Goal: Task Accomplishment & Management: Manage account settings

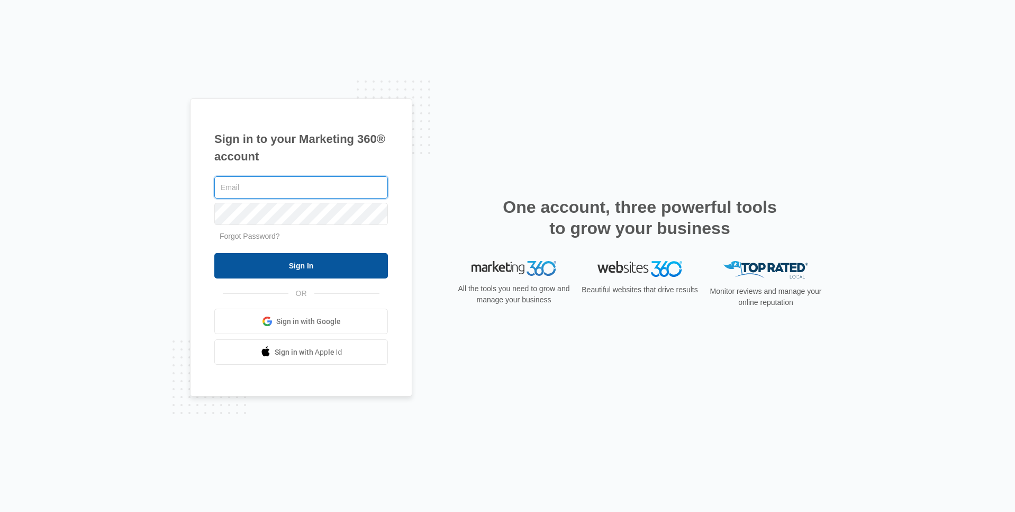
type input "Laura.macdaniel@madwire.com"
click at [300, 268] on input "Sign In" at bounding box center [300, 265] width 173 height 25
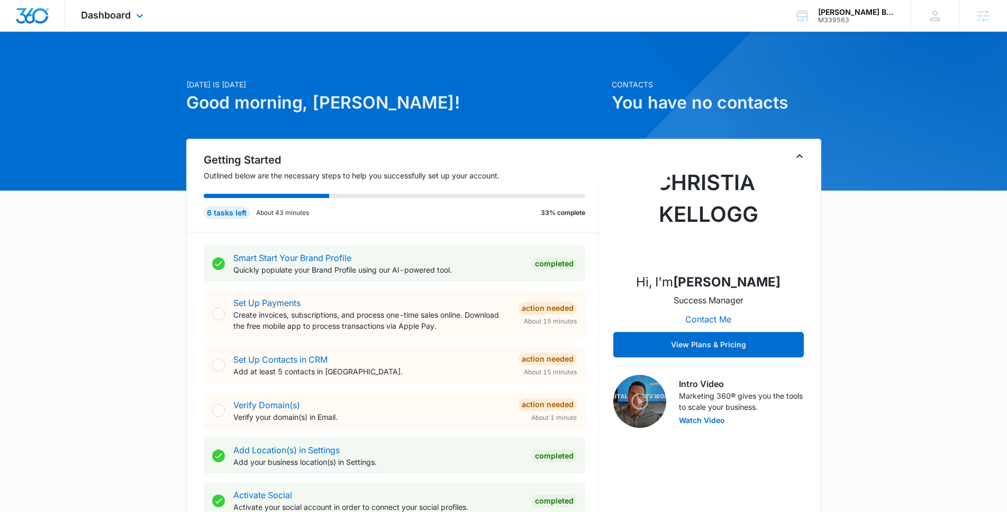
click at [116, 24] on div "Dashboard Apps Reputation Websites Forms CRM Email Social Content Ads Intellige…" at bounding box center [113, 15] width 97 height 31
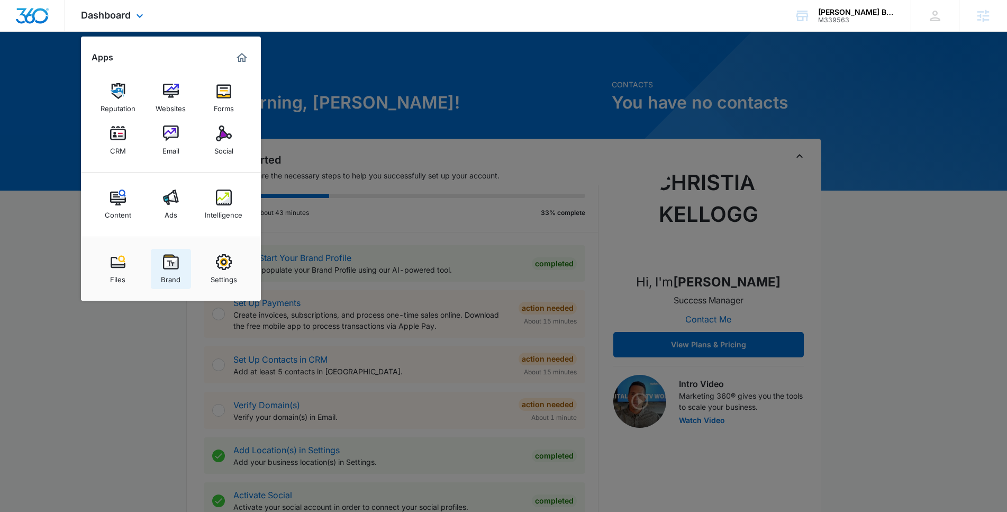
click at [164, 252] on link "Brand" at bounding box center [171, 269] width 40 height 40
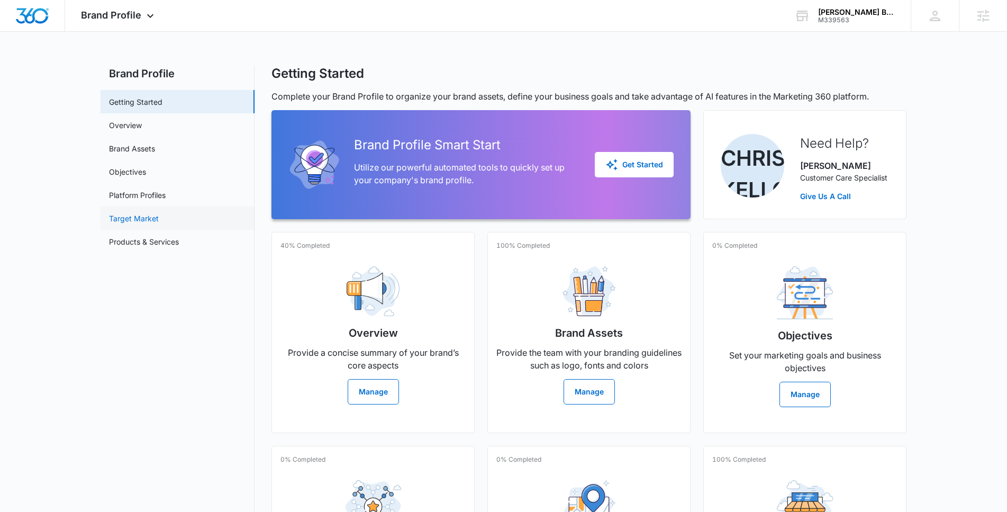
click at [144, 222] on link "Target Market" at bounding box center [134, 218] width 50 height 11
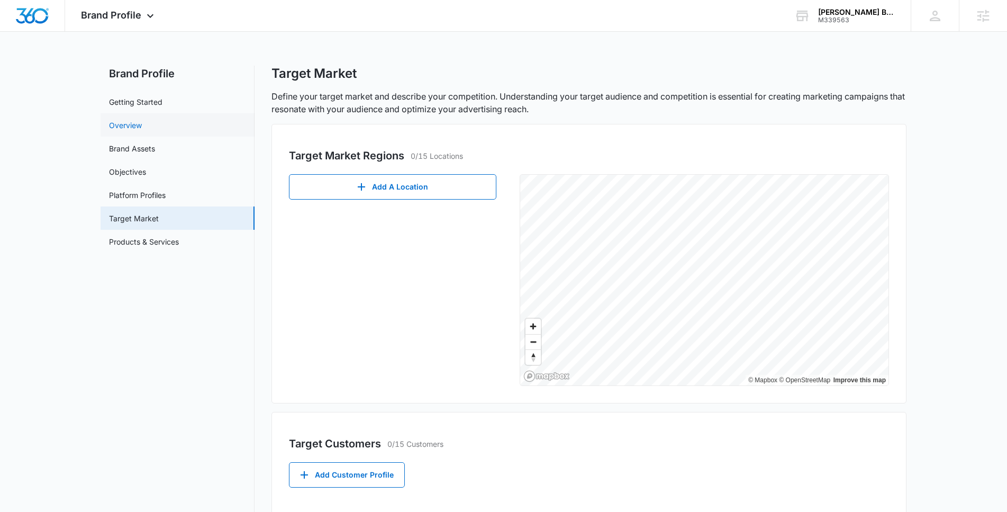
click at [142, 124] on link "Overview" at bounding box center [125, 125] width 33 height 11
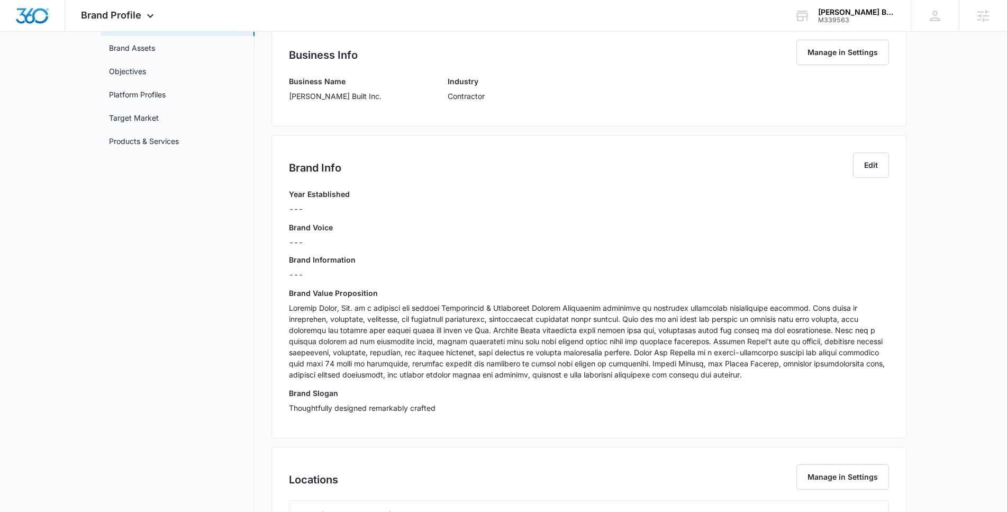
scroll to position [143, 0]
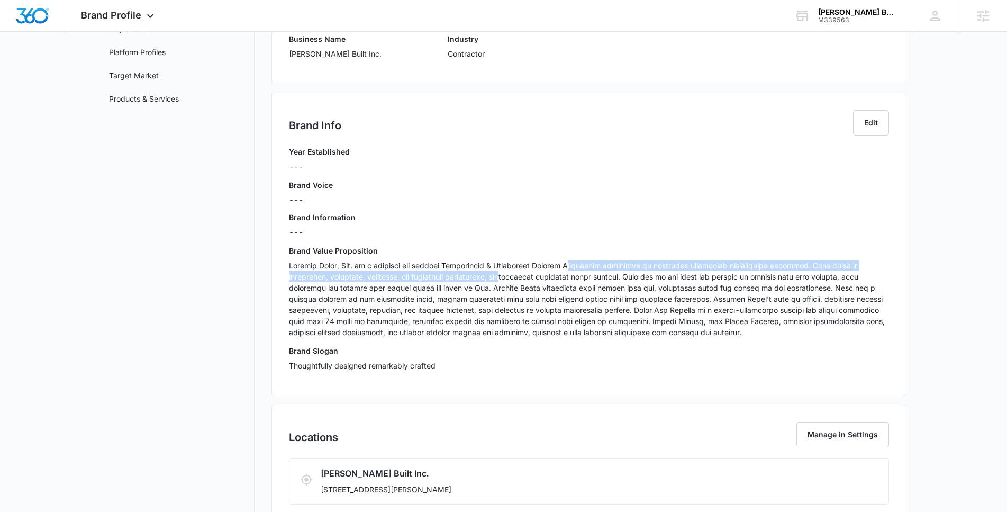
drag, startPoint x: 562, startPoint y: 266, endPoint x: 516, endPoint y: 278, distance: 48.1
click at [516, 278] on p at bounding box center [589, 299] width 600 height 78
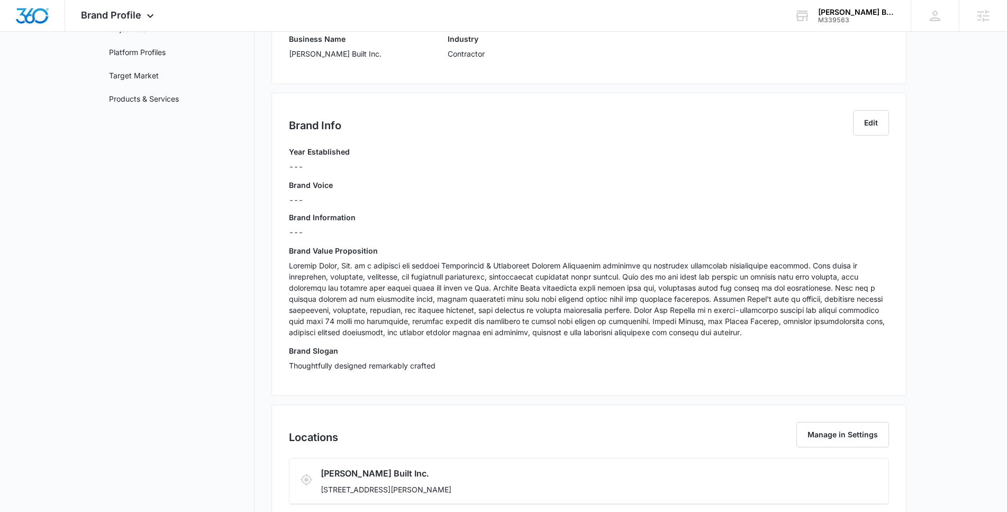
click at [513, 330] on p at bounding box center [589, 299] width 600 height 78
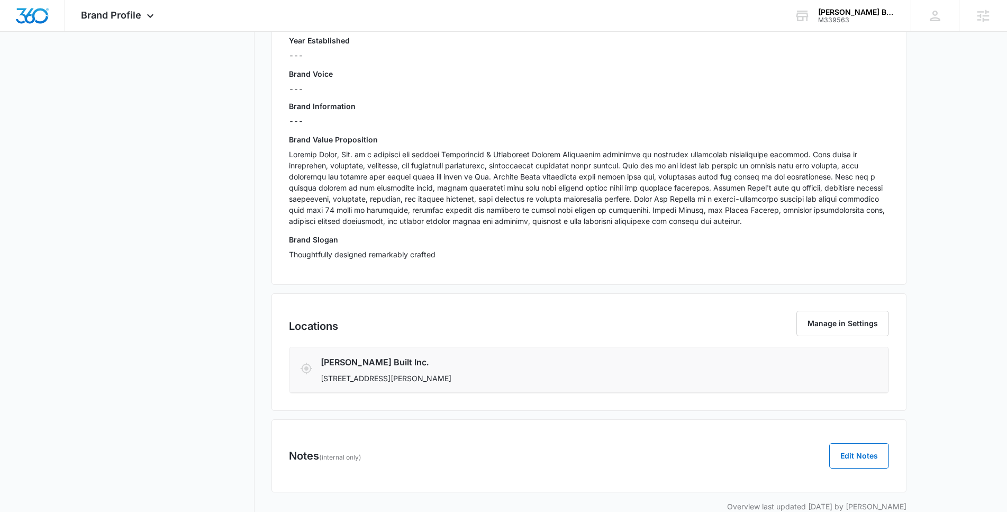
scroll to position [258, 0]
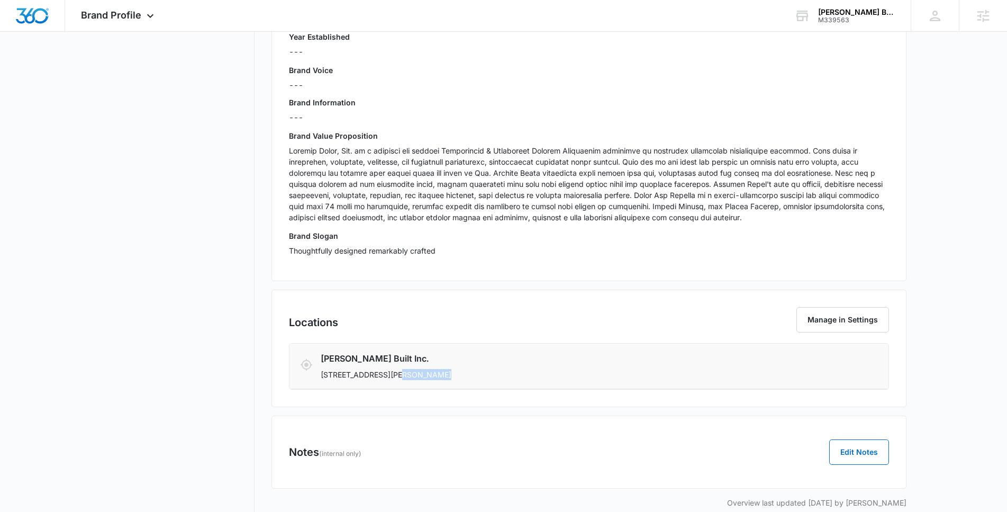
drag, startPoint x: 427, startPoint y: 376, endPoint x: 389, endPoint y: 376, distance: 38.1
click at [389, 376] on p "[STREET_ADDRESS][PERSON_NAME]" at bounding box center [540, 374] width 439 height 11
click at [384, 376] on p "[STREET_ADDRESS][PERSON_NAME]" at bounding box center [540, 374] width 439 height 11
drag, startPoint x: 385, startPoint y: 375, endPoint x: 428, endPoint y: 371, distance: 43.5
click at [428, 371] on p "[STREET_ADDRESS][PERSON_NAME]" at bounding box center [540, 374] width 439 height 11
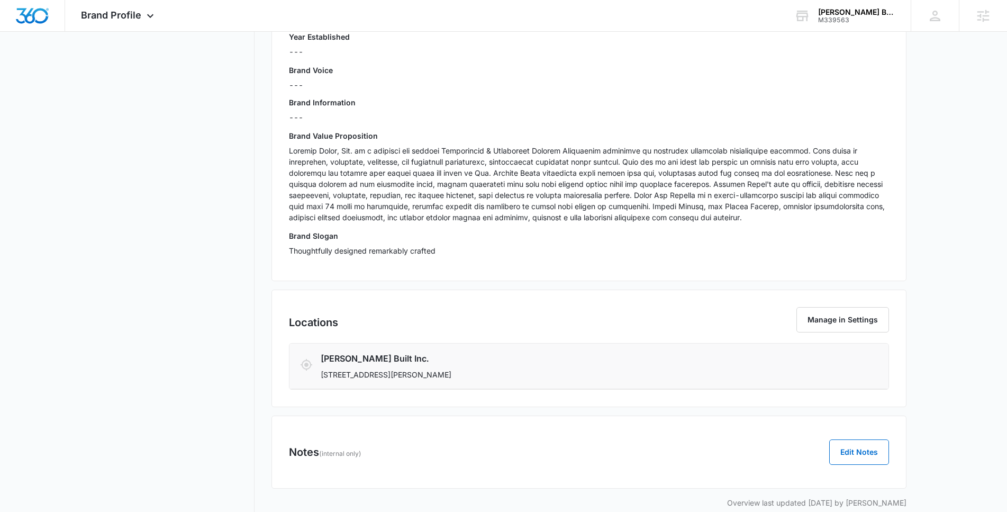
copy p "[GEOGRAPHIC_DATA]"
